Goal: Task Accomplishment & Management: Manage account settings

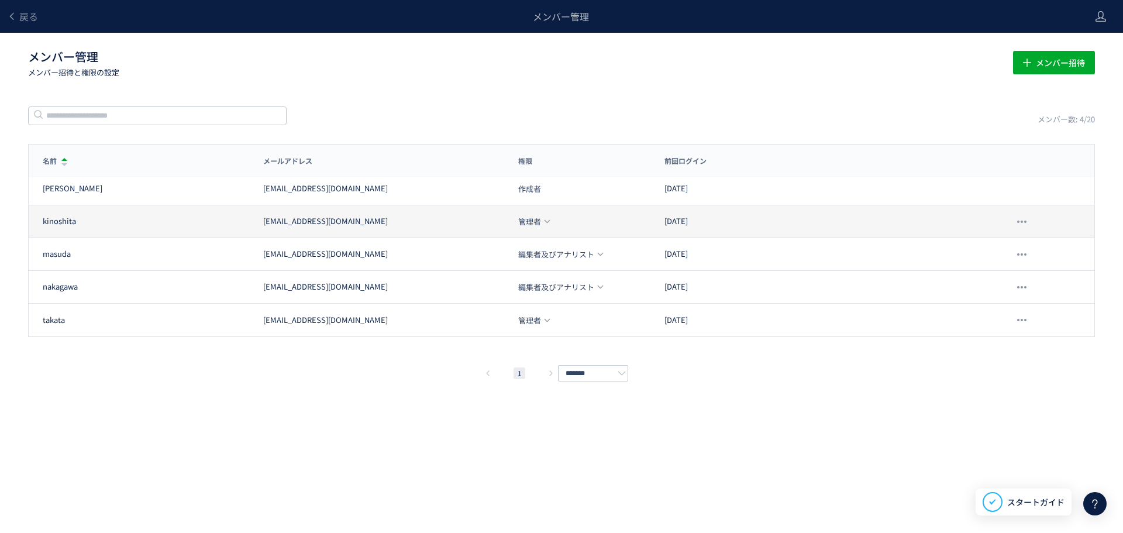
click at [548, 222] on icon at bounding box center [547, 222] width 8 height 8
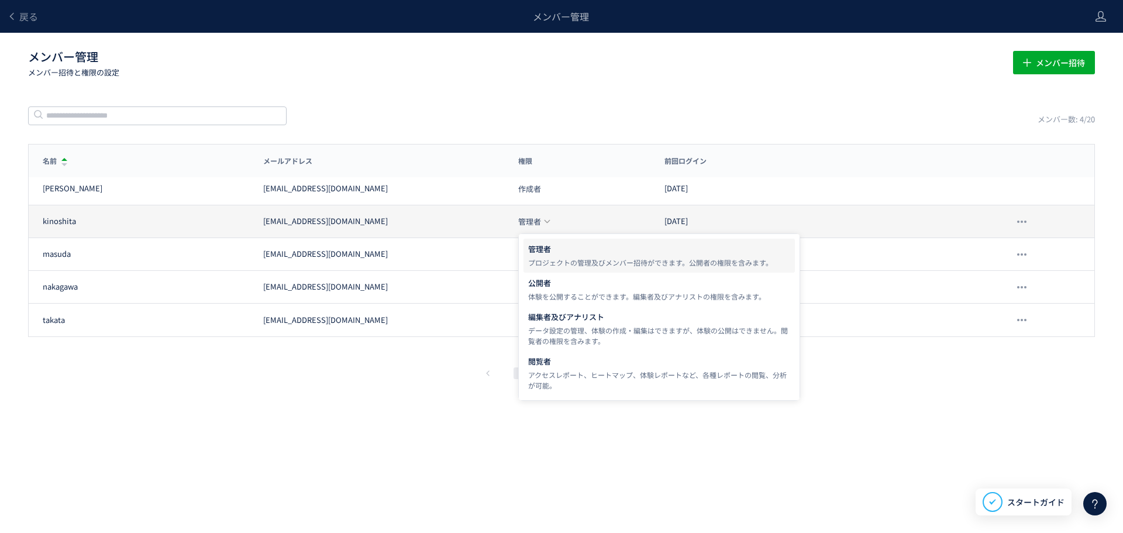
click at [548, 222] on icon at bounding box center [547, 222] width 8 height 8
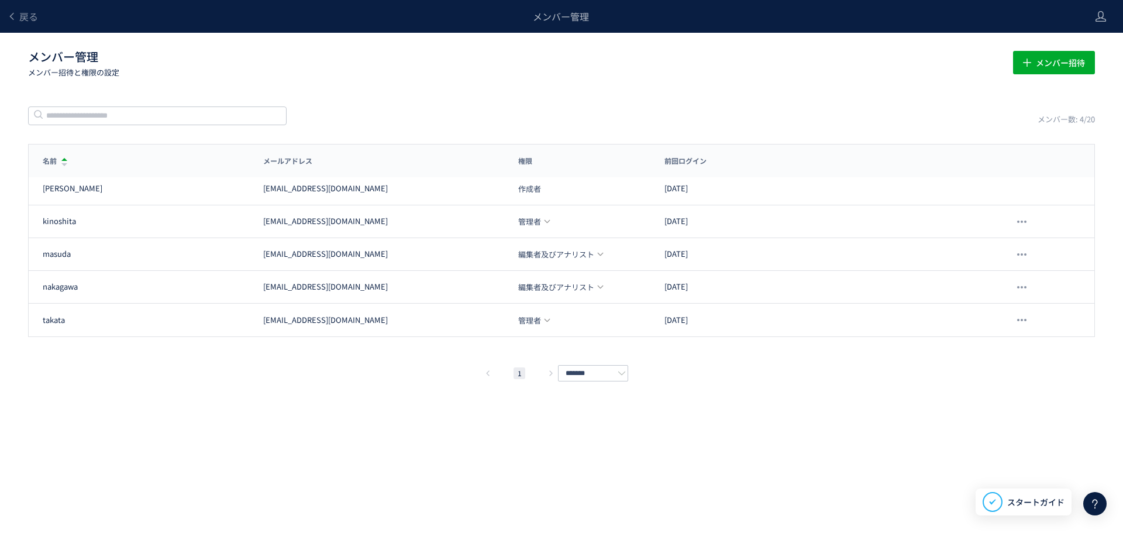
click at [512, 105] on div "戻る メンバー管理 メンバー管理 メンバー招待と権限の設定 メンバー招待 メンバー数: 4/20 名前 メールアドレス 権限 前回ログイン 名前 メールアドレ…" at bounding box center [561, 249] width 1123 height 498
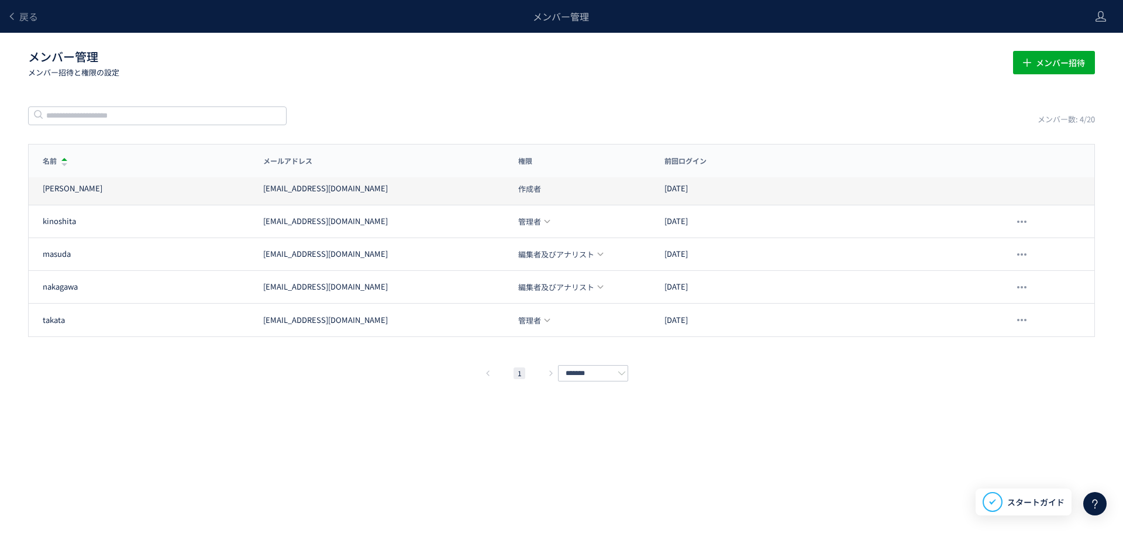
click at [523, 190] on span "作成者" at bounding box center [529, 189] width 23 height 8
click at [538, 187] on span "作成者" at bounding box center [529, 189] width 23 height 8
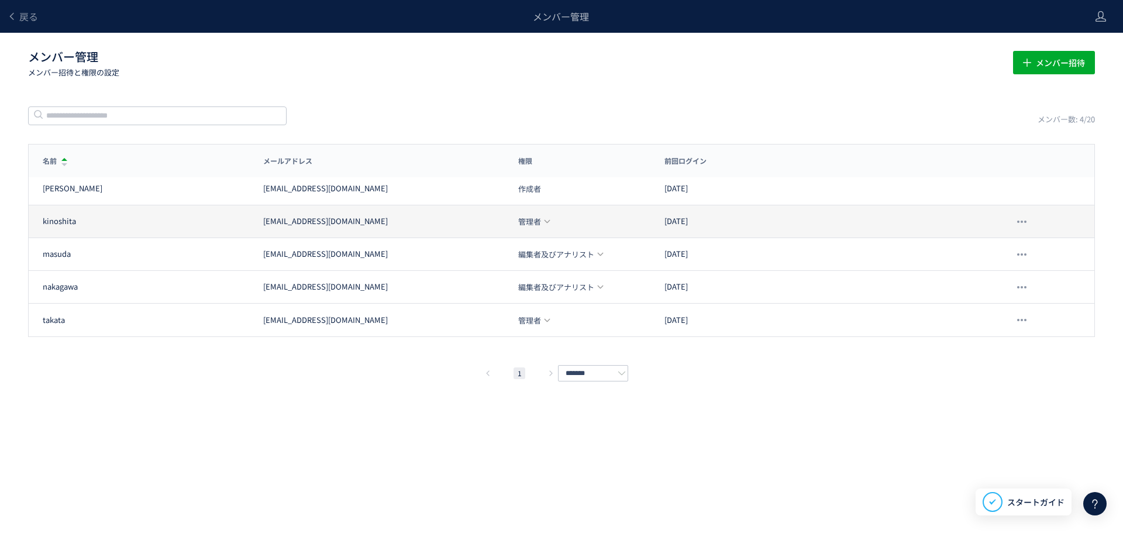
click at [532, 221] on span "管理者" at bounding box center [529, 222] width 23 height 8
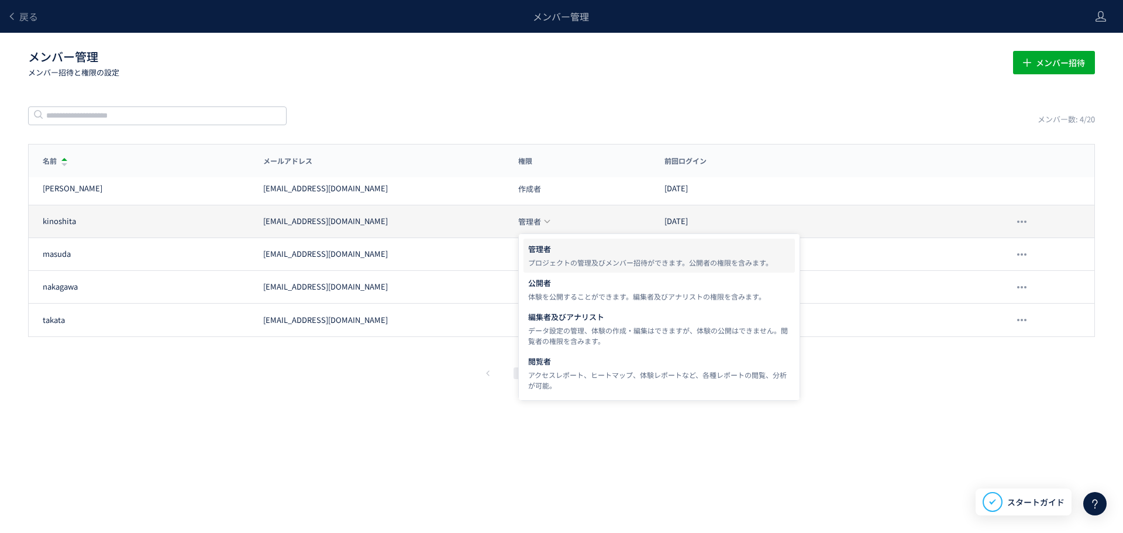
click at [532, 221] on span "管理者" at bounding box center [529, 222] width 23 height 8
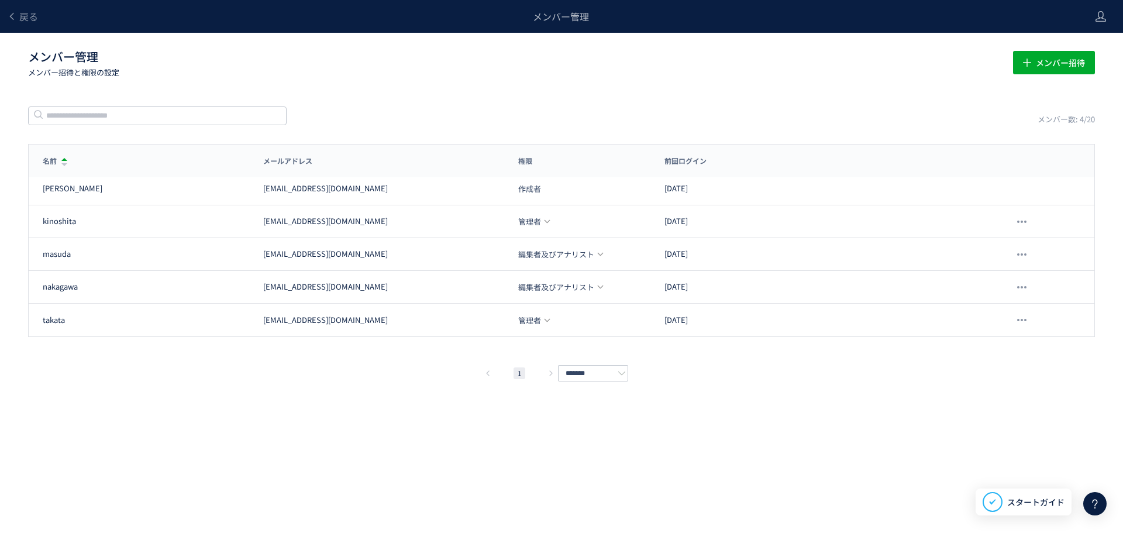
click at [537, 116] on div "メンバー数: 4/20" at bounding box center [561, 115] width 1067 height 20
click at [1099, 18] on use at bounding box center [1101, 16] width 11 height 11
click at [1072, 62] on span "ログアウト" at bounding box center [1062, 65] width 41 height 12
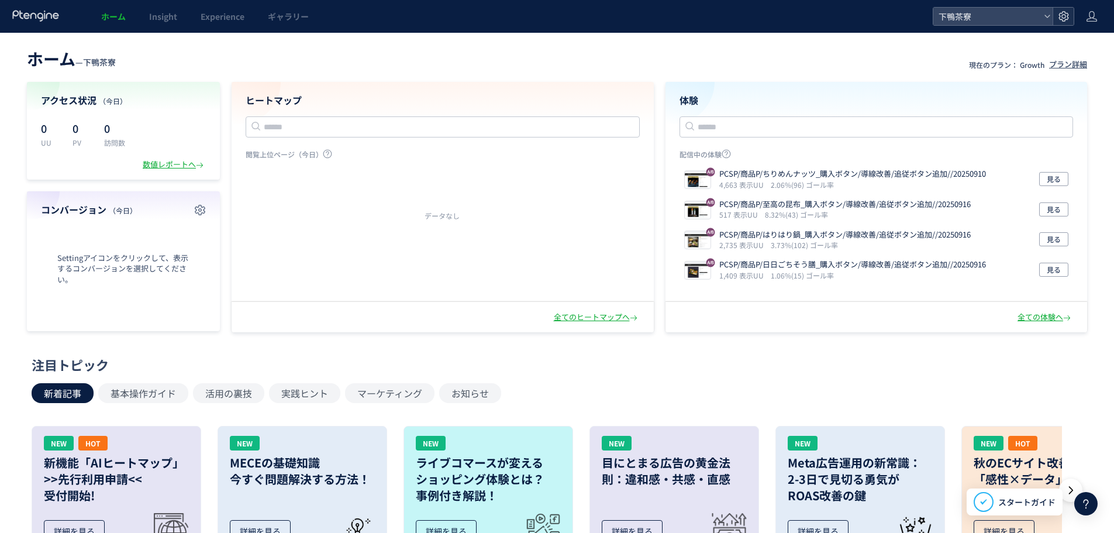
click at [1059, 18] on use at bounding box center [1064, 16] width 10 height 10
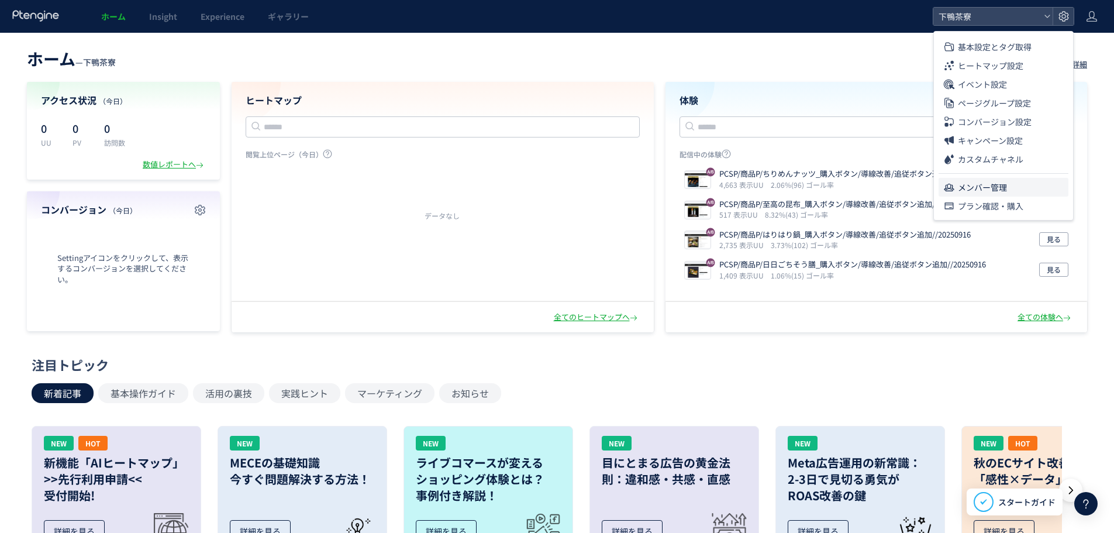
click at [974, 185] on span "メンバー管理" at bounding box center [982, 187] width 49 height 19
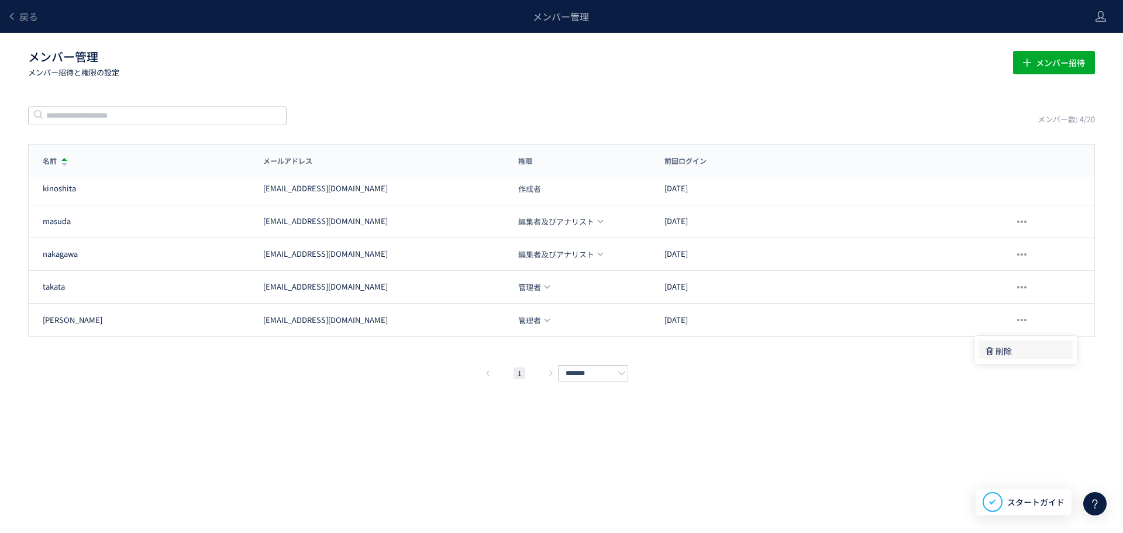
click at [999, 355] on span "削除" at bounding box center [1003, 350] width 16 height 21
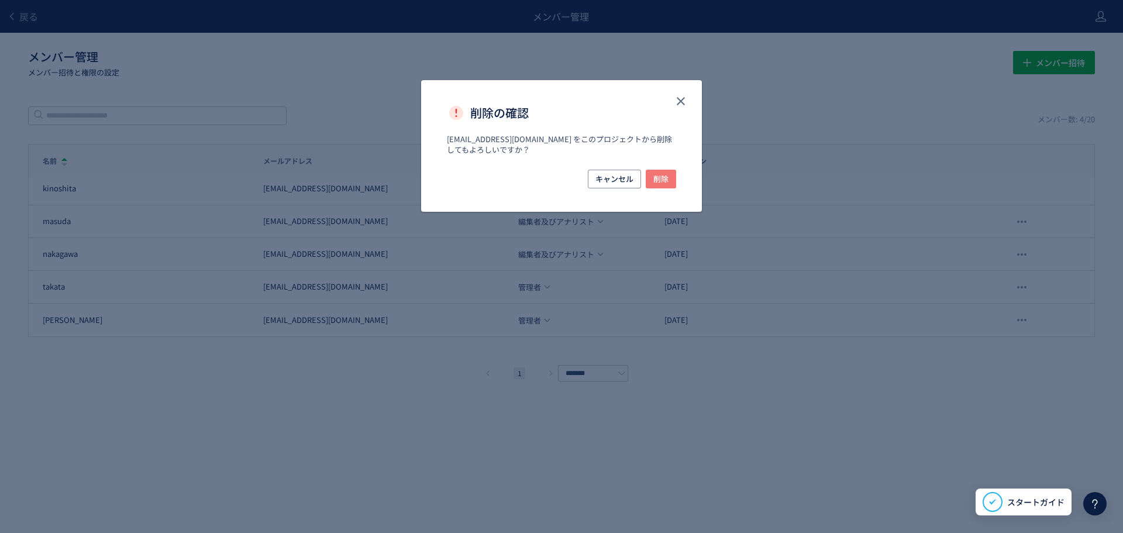
click at [663, 174] on span "削除" at bounding box center [660, 179] width 15 height 19
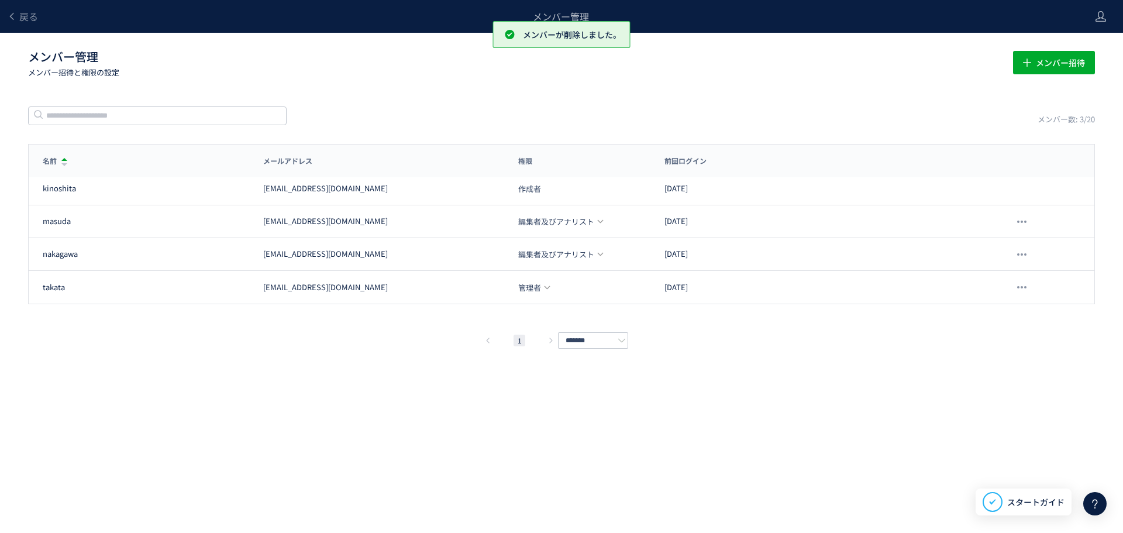
click at [883, 76] on p "メンバー招待と権限の設定" at bounding box center [513, 72] width 971 height 11
